Goal: Ask a question

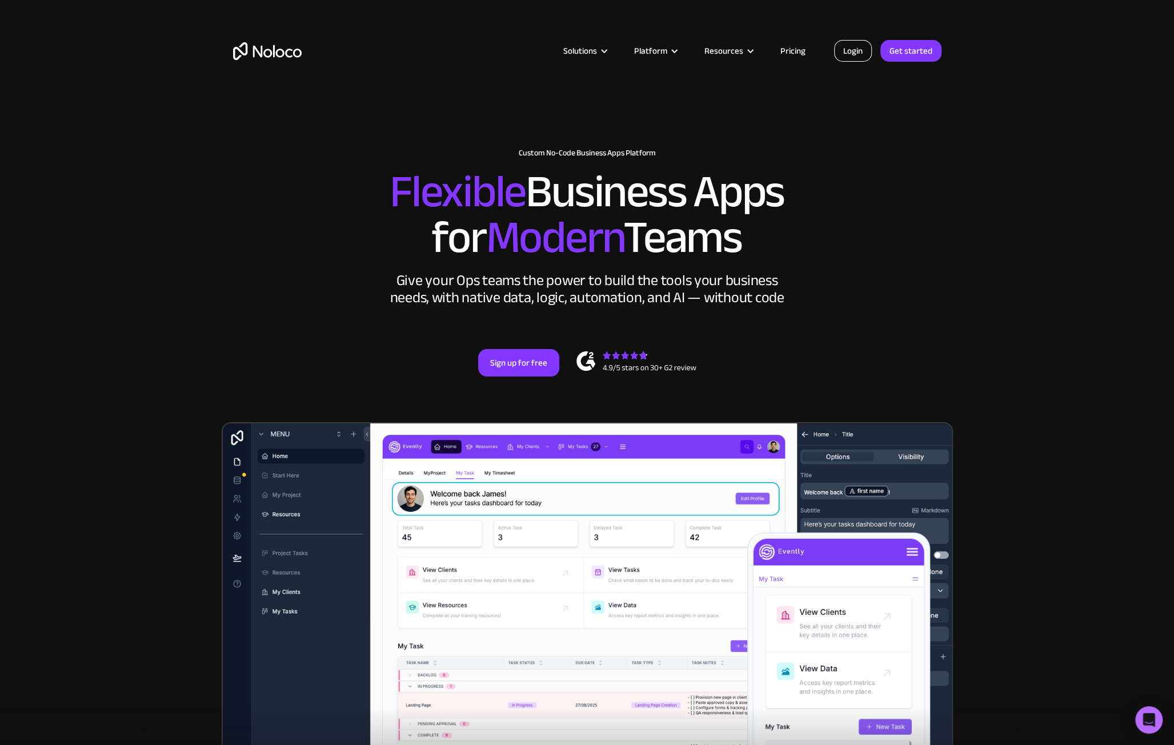
drag, startPoint x: 0, startPoint y: 0, endPoint x: 865, endPoint y: 54, distance: 866.9
click at [865, 54] on link "Login" at bounding box center [853, 51] width 38 height 22
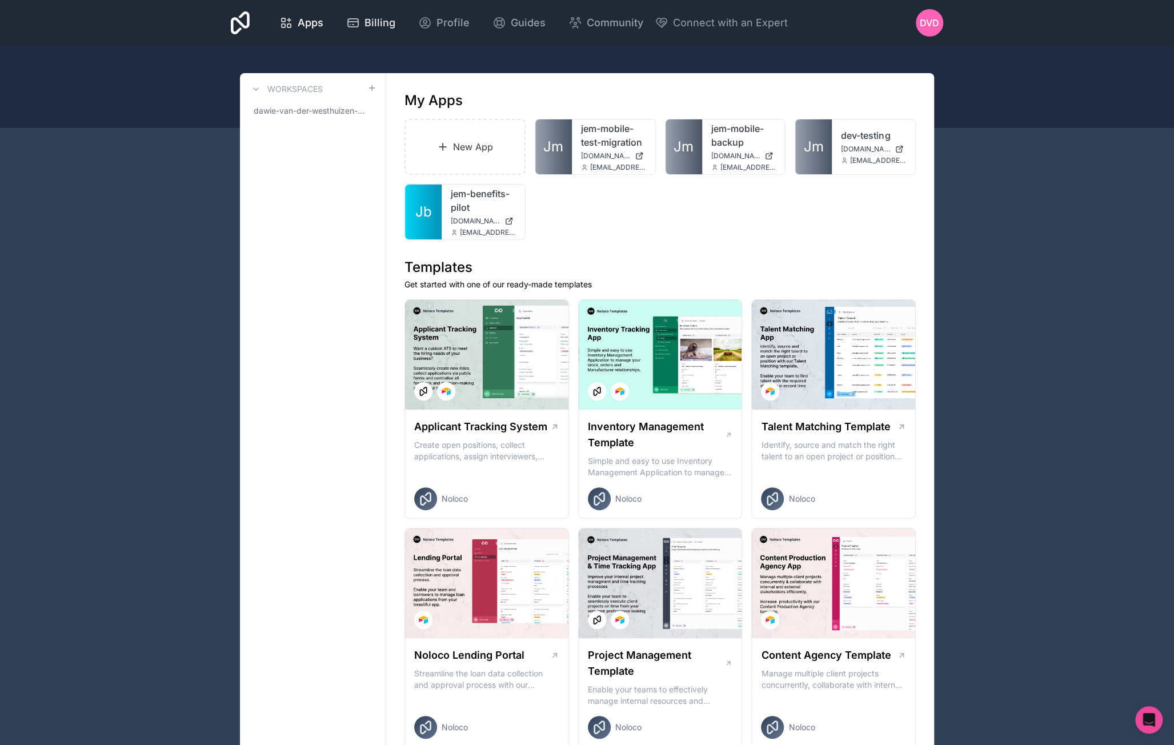
click at [386, 22] on span "Billing" at bounding box center [380, 23] width 31 height 16
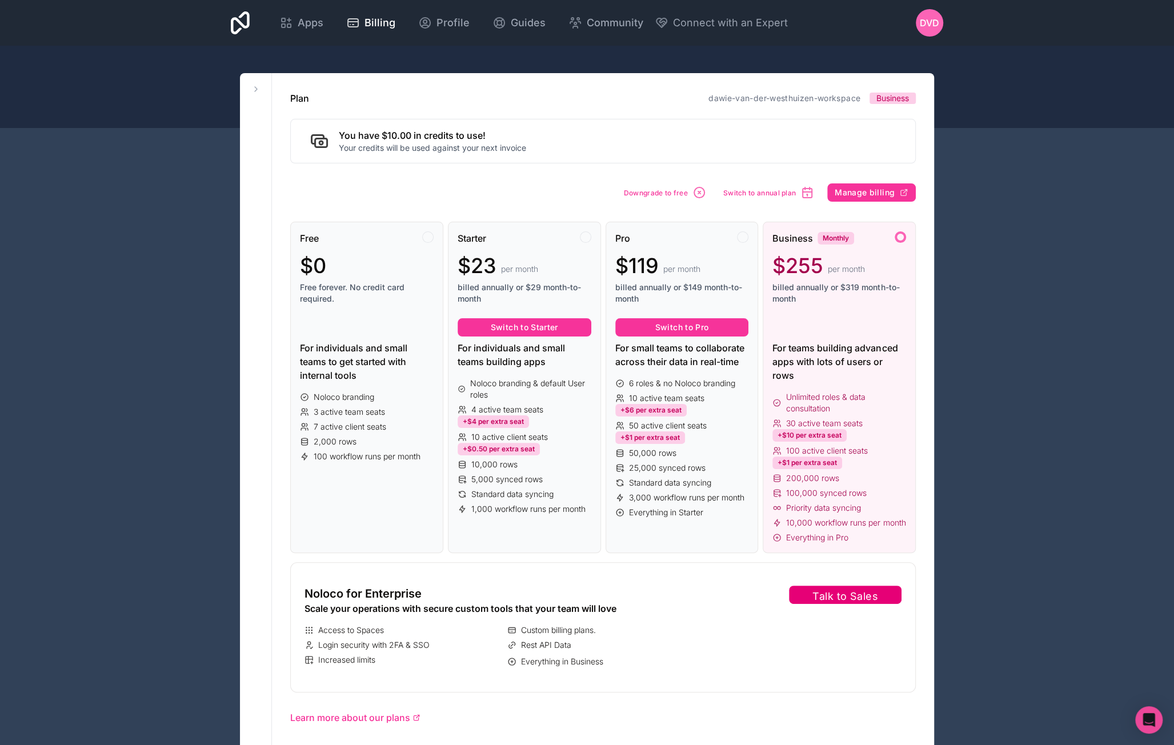
click at [861, 586] on button "Talk to Sales" at bounding box center [845, 595] width 113 height 18
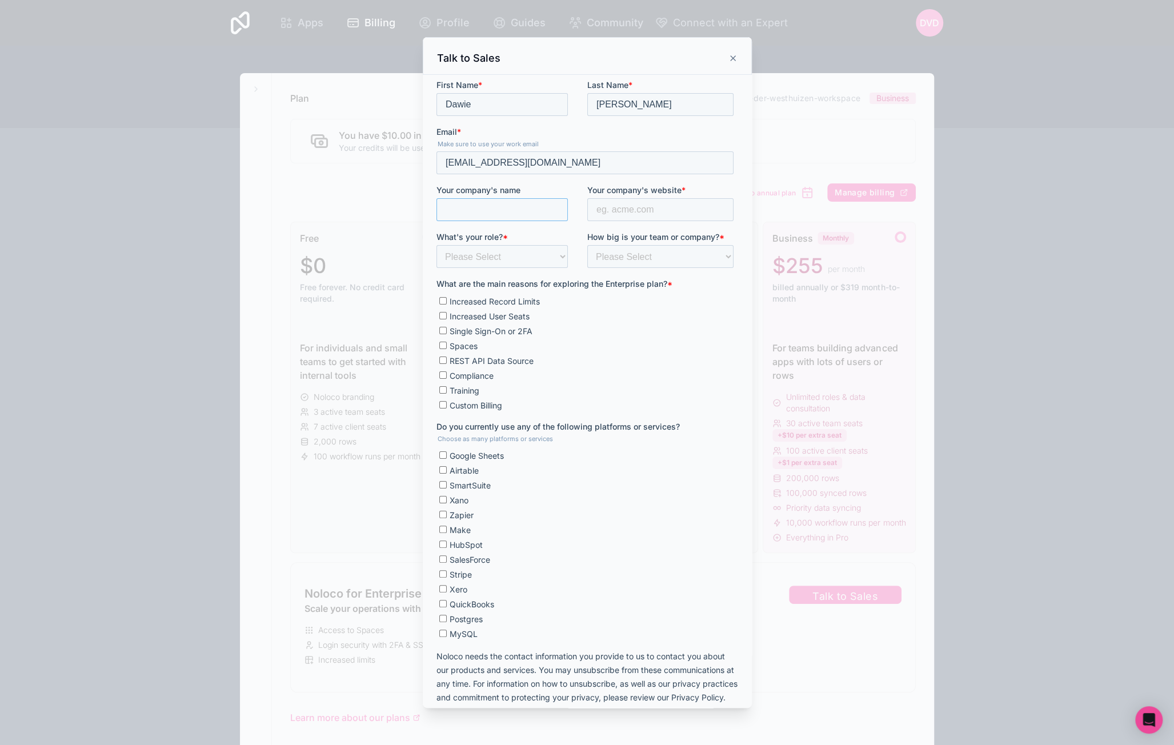
click at [513, 205] on input "Your company's name" at bounding box center [501, 209] width 131 height 23
type input "Kem"
click at [628, 215] on input "Your company's website *" at bounding box center [660, 209] width 146 height 23
type input "[DOMAIN_NAME]"
select select "Product / Project Management"
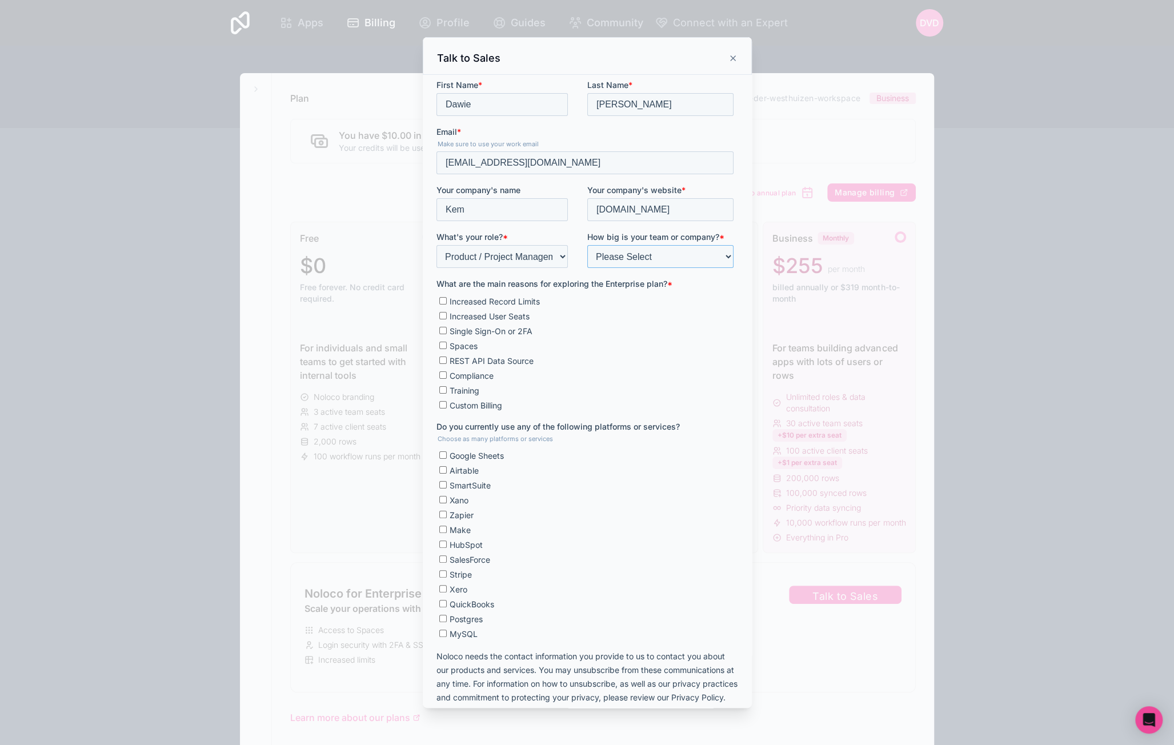
click at [650, 257] on select "Please Select Less than 10 10 - 25 25 - 50 50 - 100 More than 100" at bounding box center [660, 256] width 146 height 23
select select "25 - 50"
click at [587, 245] on select "Please Select Less than 10 10 - 25 25 - 50 50 - 100 More than 100" at bounding box center [660, 256] width 146 height 23
click at [465, 359] on span "REST API Data Source" at bounding box center [491, 361] width 84 height 10
click at [446, 359] on input "REST API Data Source" at bounding box center [442, 360] width 7 height 7
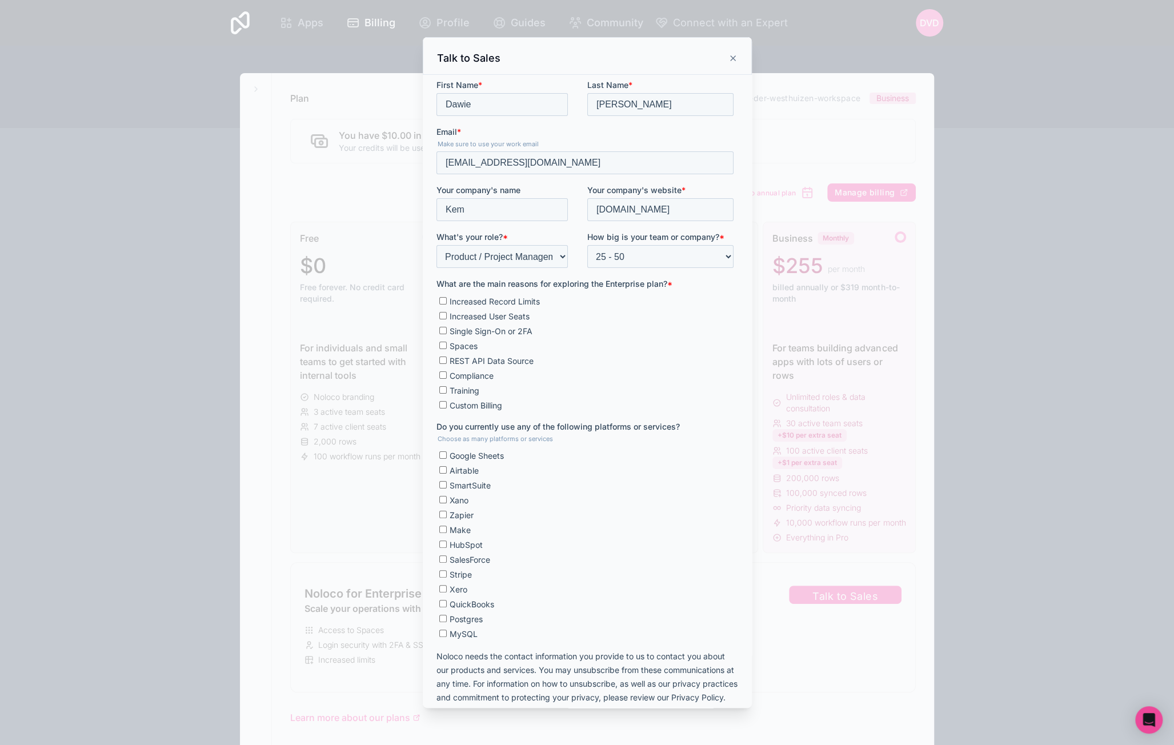
checkbox input "true"
drag, startPoint x: 469, startPoint y: 513, endPoint x: 478, endPoint y: 519, distance: 10.3
click at [469, 513] on span "Zapier" at bounding box center [461, 515] width 24 height 10
click at [446, 513] on input "Zapier" at bounding box center [442, 514] width 7 height 7
checkbox input "true"
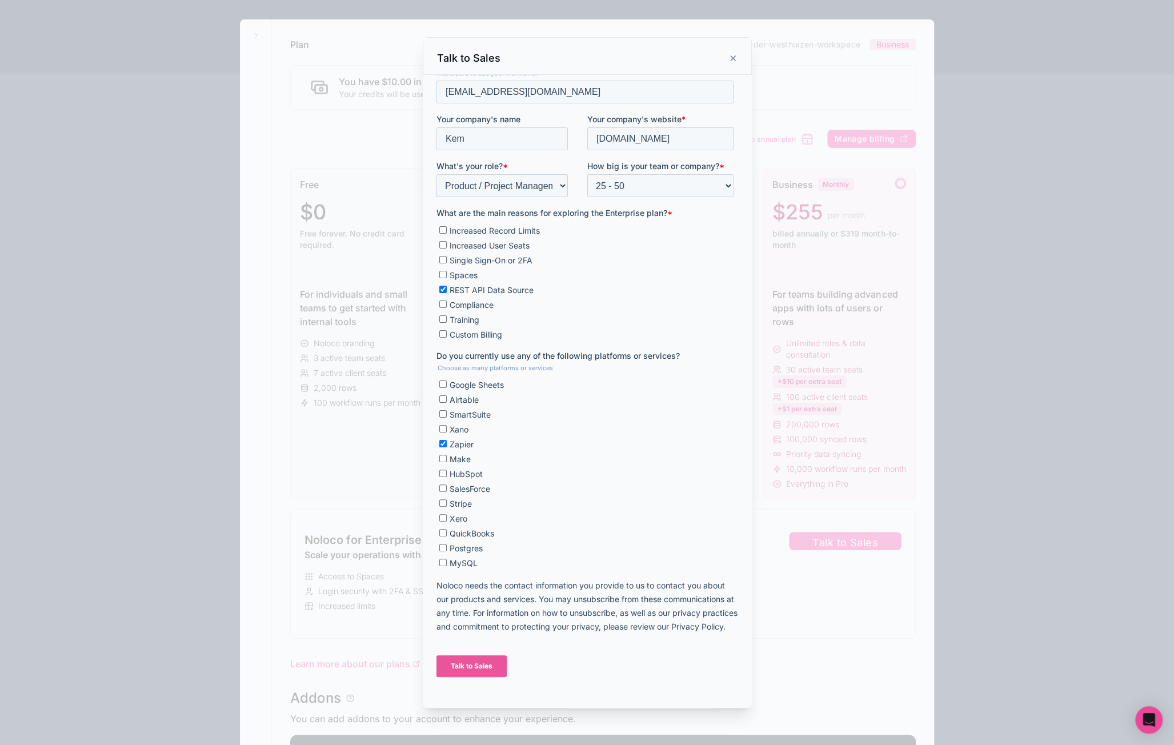
scroll to position [114, 0]
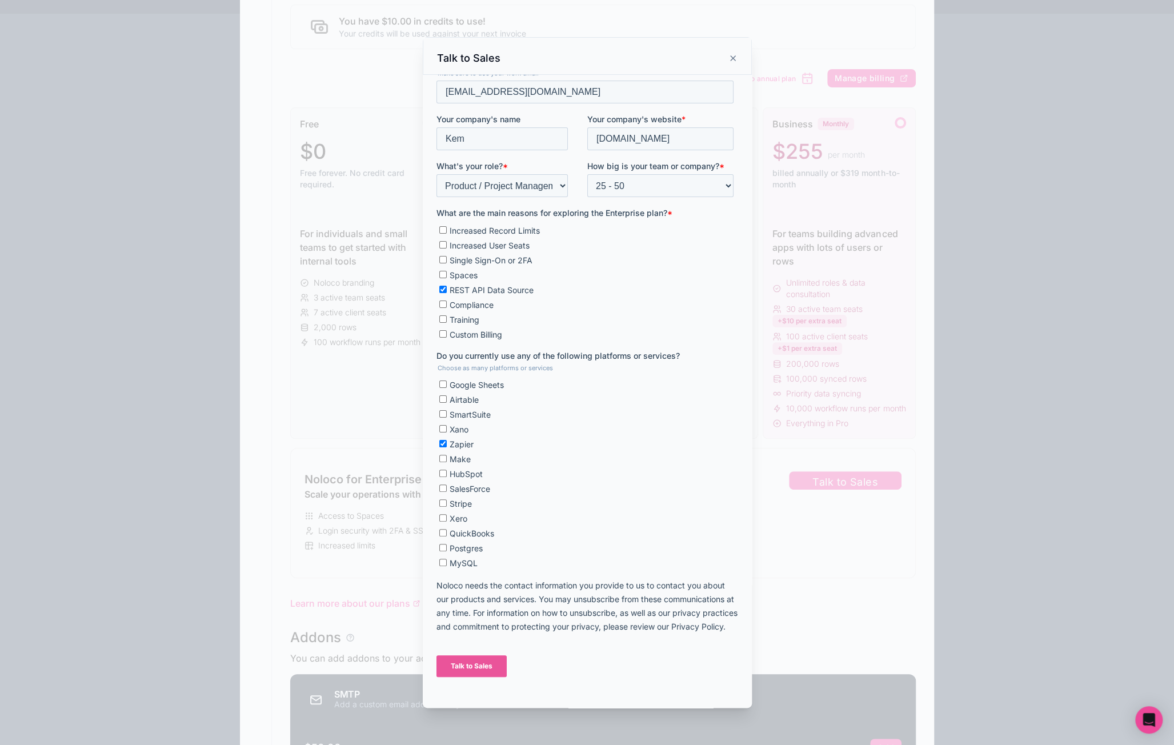
drag, startPoint x: 471, startPoint y: 674, endPoint x: 505, endPoint y: 674, distance: 34.3
click at [471, 674] on input "Talk to Sales" at bounding box center [471, 666] width 70 height 22
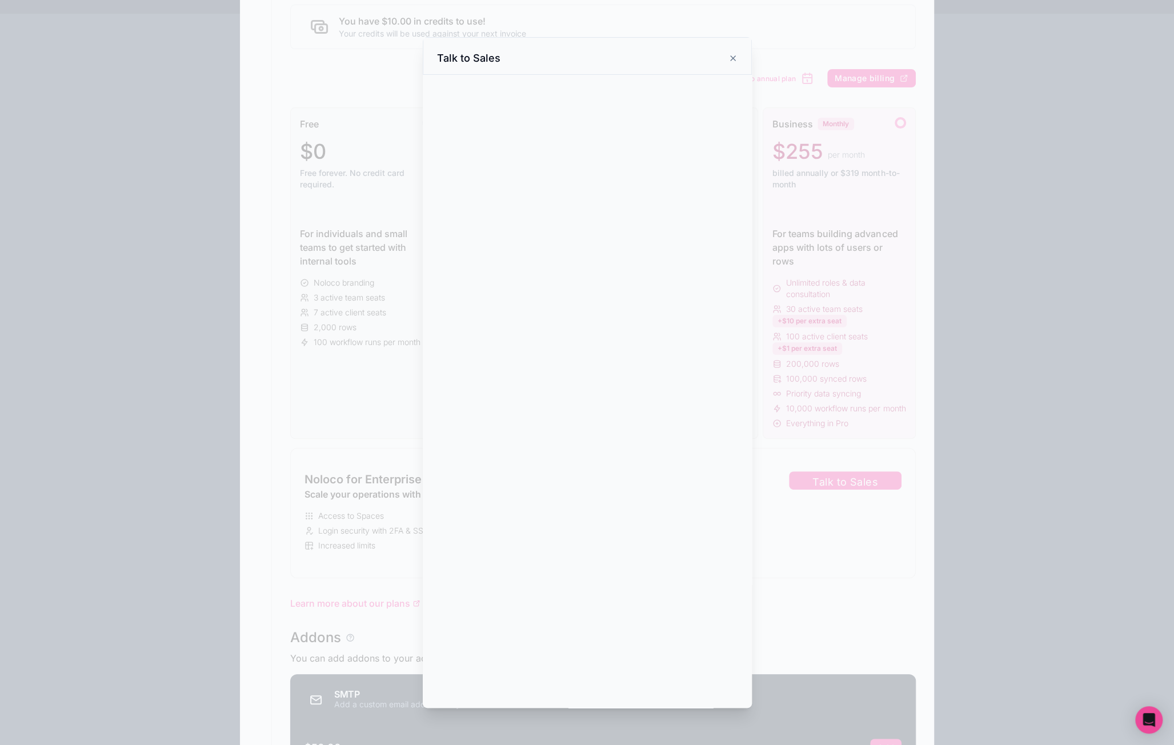
scroll to position [0, 0]
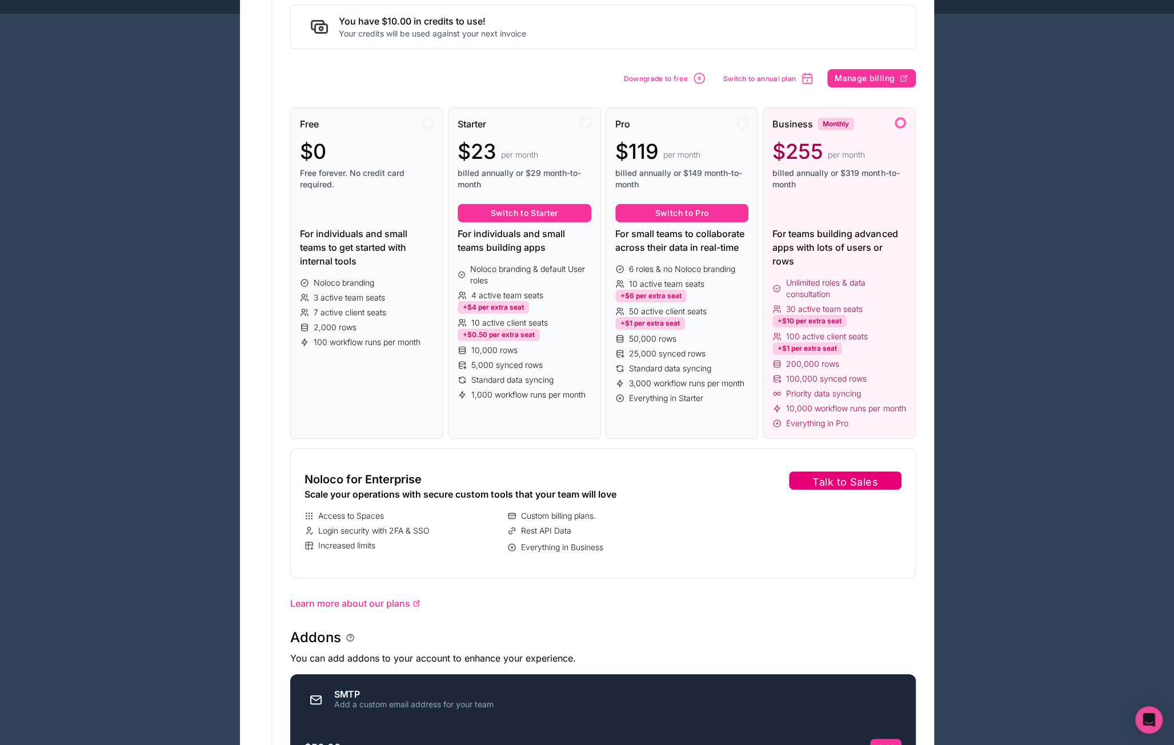
click at [830, 471] on button "Talk to Sales" at bounding box center [845, 480] width 113 height 18
